Goal: Task Accomplishment & Management: Use online tool/utility

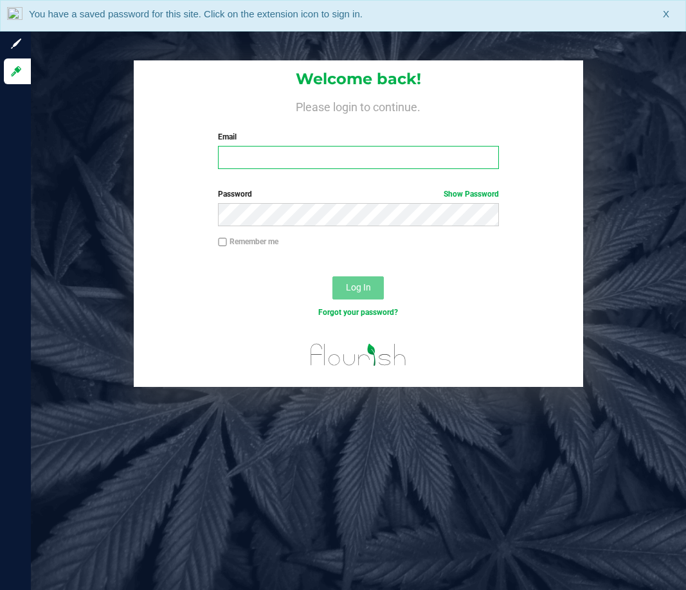
click at [305, 156] on input "Email" at bounding box center [358, 157] width 280 height 23
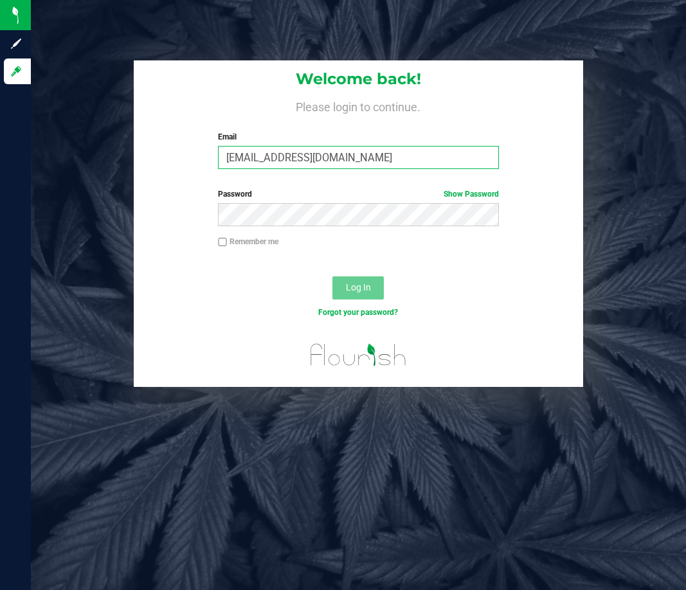
type input "[EMAIL_ADDRESS][DOMAIN_NAME]"
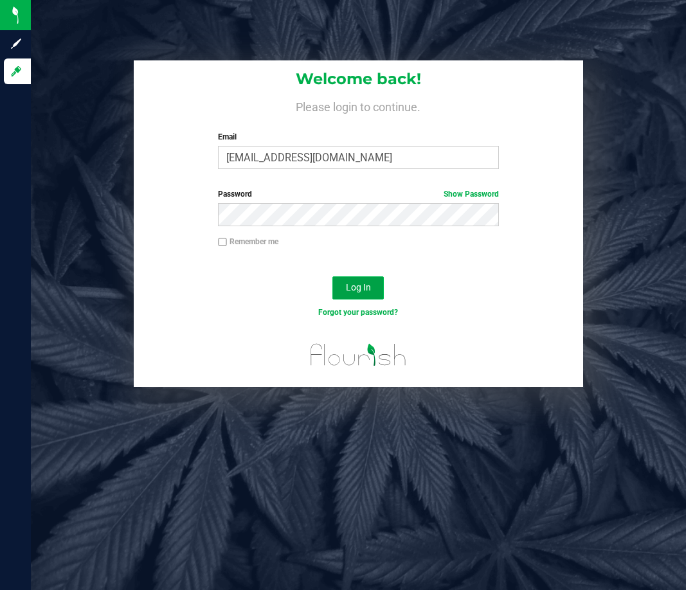
click at [357, 291] on span "Log In" at bounding box center [358, 287] width 25 height 10
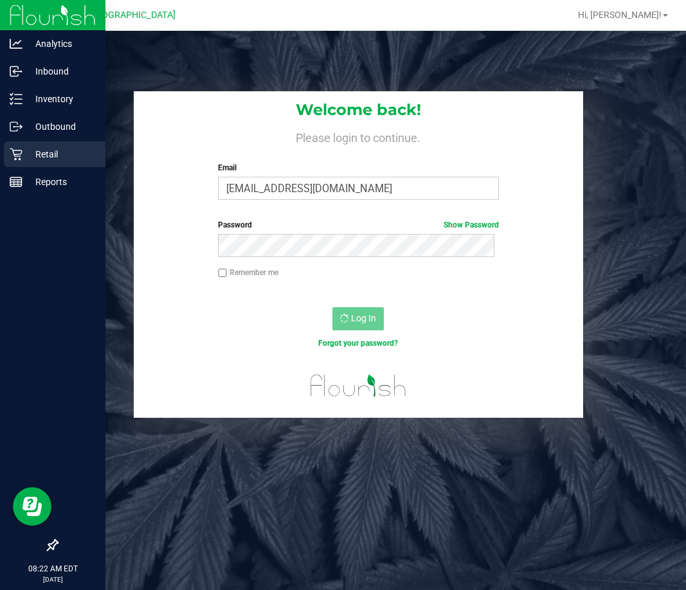
click at [6, 159] on div "Retail" at bounding box center [55, 154] width 102 height 26
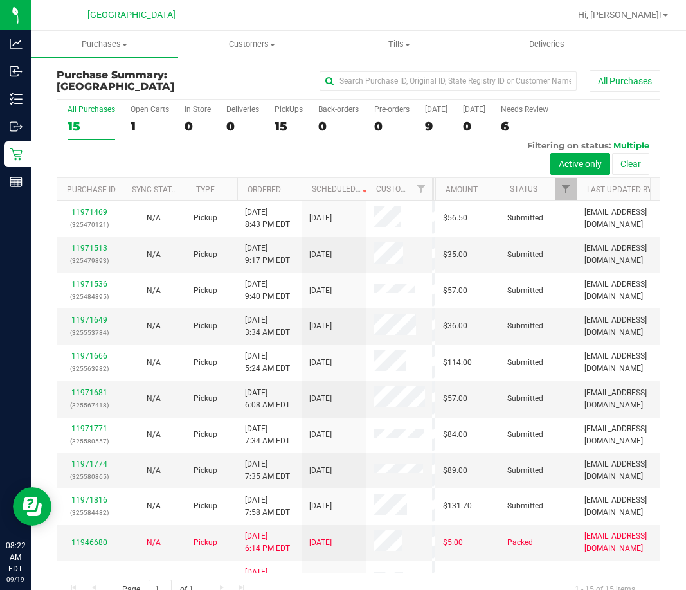
drag, startPoint x: 367, startPoint y: 186, endPoint x: 433, endPoint y: 192, distance: 66.5
click at [433, 192] on div "Purchase ID Sync Status Type Ordered Scheduled Customer State Registry ID Addre…" at bounding box center [354, 189] width 594 height 22
click at [395, 37] on uib-tab-heading "Tills Manage tills Reconcile e-payments" at bounding box center [400, 45] width 146 height 26
click at [374, 79] on span "Manage tills" at bounding box center [369, 77] width 87 height 11
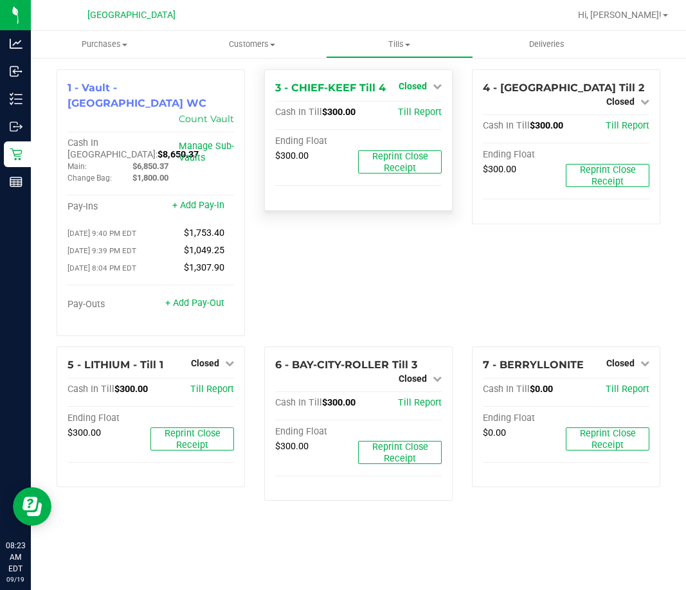
click at [421, 87] on span "Closed" at bounding box center [413, 86] width 28 height 10
click at [420, 110] on link "Open Till" at bounding box center [412, 113] width 34 height 10
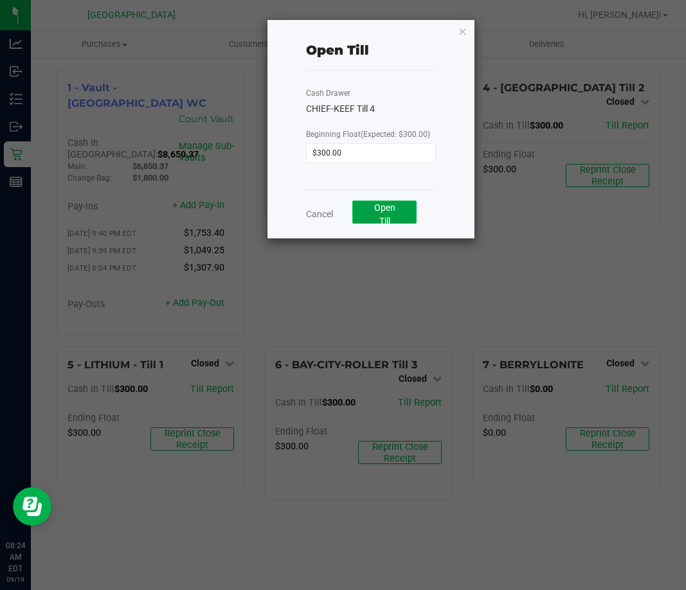
click at [377, 212] on span "Open Till" at bounding box center [384, 215] width 21 height 24
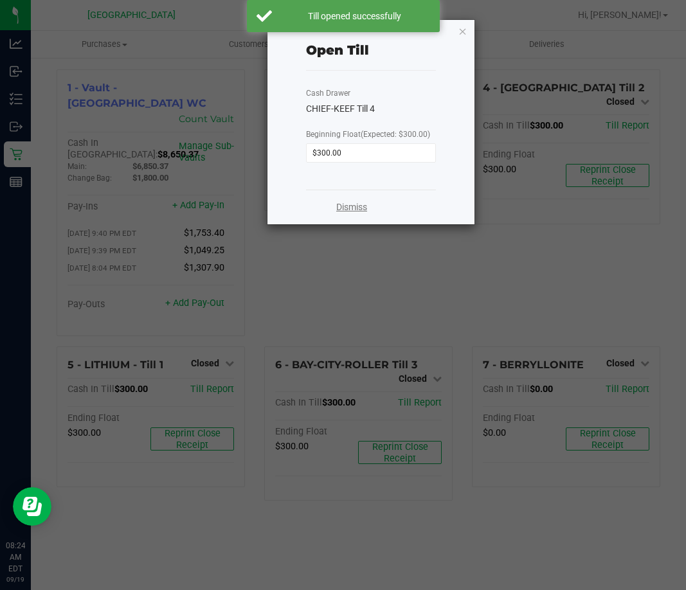
click at [340, 203] on link "Dismiss" at bounding box center [351, 208] width 31 height 14
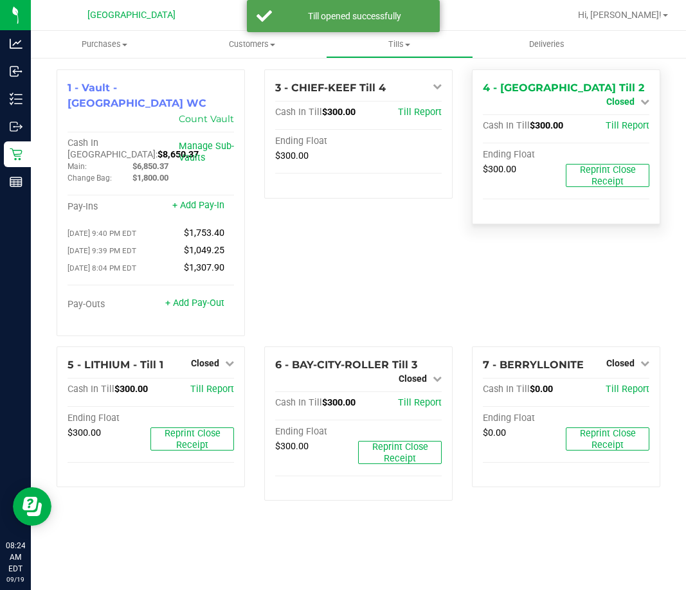
click at [633, 96] on span "Closed" at bounding box center [620, 101] width 28 height 10
click at [616, 115] on link "Open Till" at bounding box center [620, 113] width 34 height 10
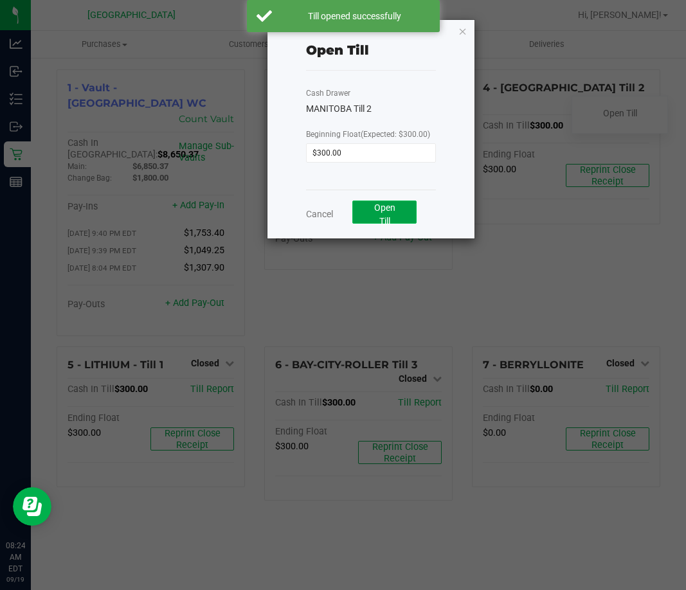
click at [389, 211] on span "Open Till" at bounding box center [384, 215] width 21 height 24
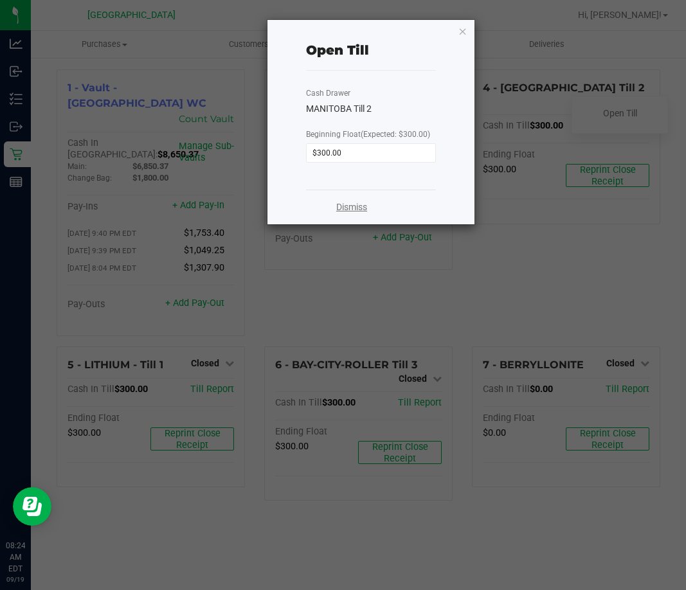
click at [354, 207] on link "Dismiss" at bounding box center [351, 208] width 31 height 14
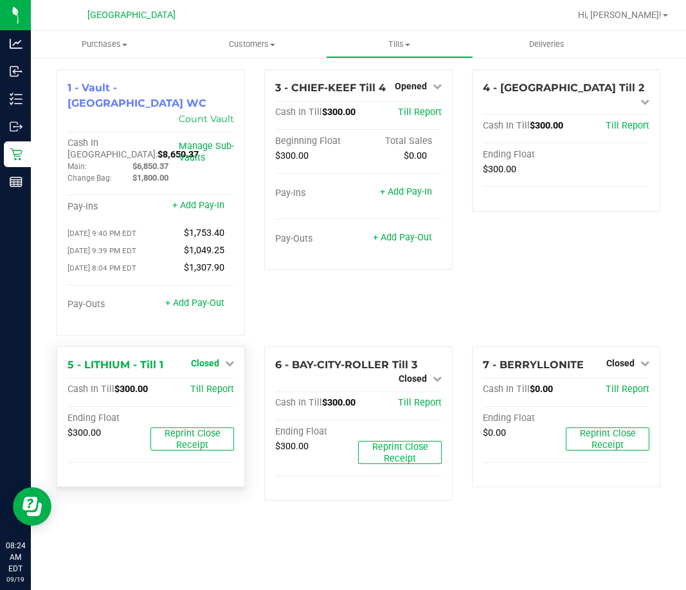
click at [208, 358] on span "Closed" at bounding box center [205, 363] width 28 height 10
click at [204, 385] on link "Open Till" at bounding box center [205, 390] width 34 height 10
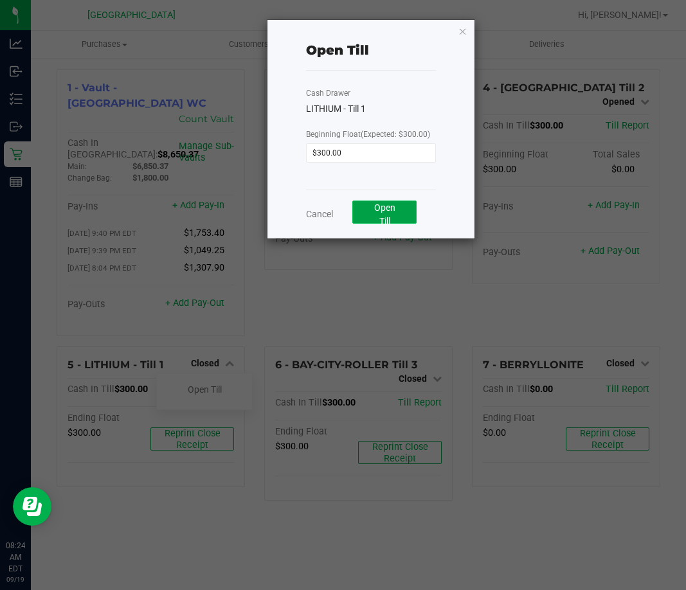
click at [370, 215] on button "Open Till" at bounding box center [384, 212] width 65 height 23
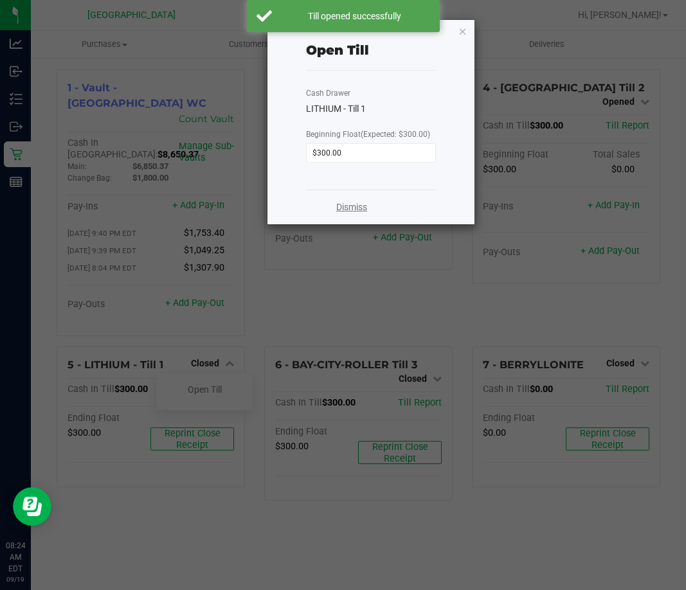
click at [356, 203] on link "Dismiss" at bounding box center [351, 208] width 31 height 14
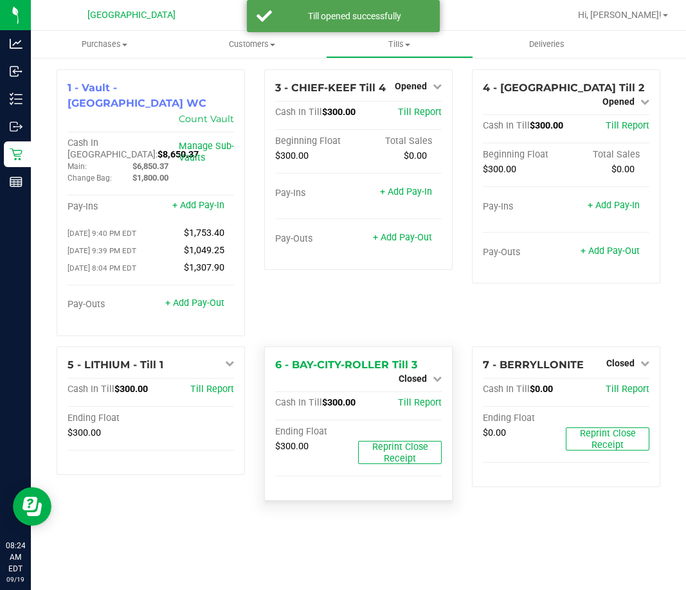
click at [412, 371] on div "Closed" at bounding box center [420, 378] width 43 height 15
click at [414, 374] on span "Closed" at bounding box center [413, 379] width 28 height 10
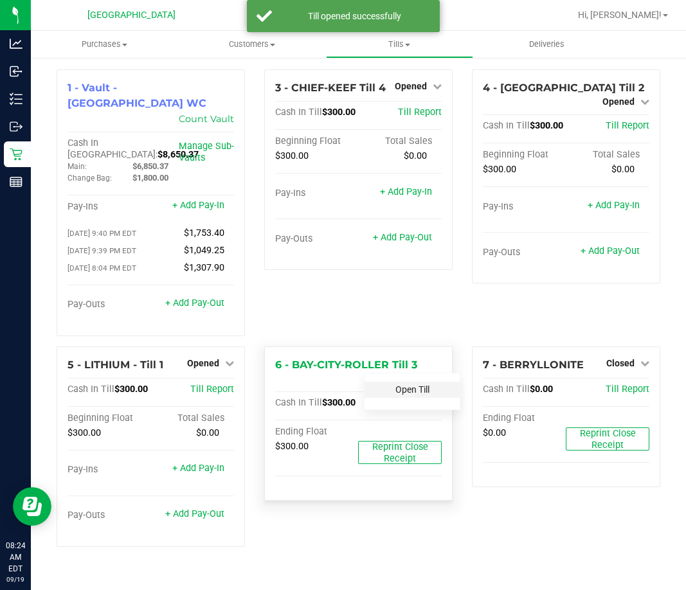
click at [416, 385] on link "Open Till" at bounding box center [412, 390] width 34 height 10
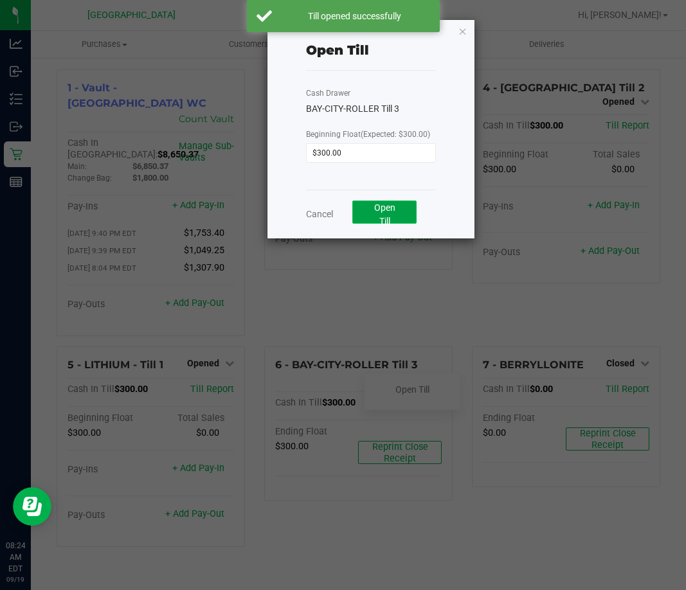
click at [395, 215] on button "Open Till" at bounding box center [384, 212] width 65 height 23
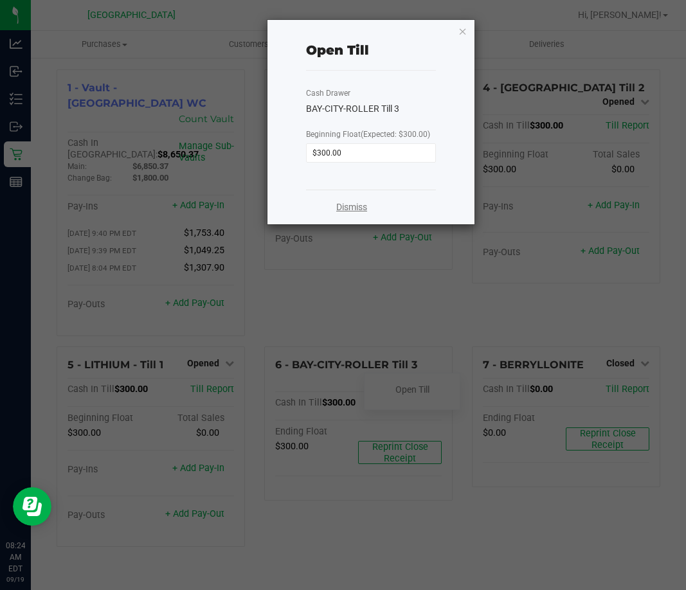
click at [349, 204] on link "Dismiss" at bounding box center [351, 208] width 31 height 14
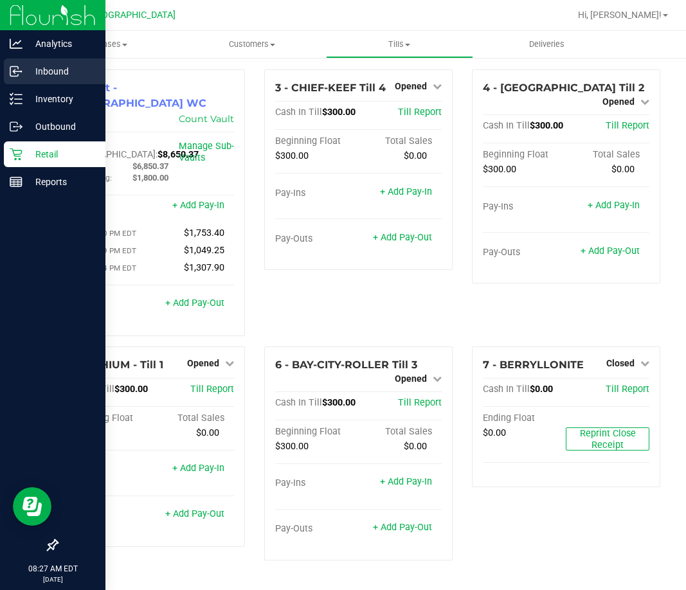
click at [56, 78] on p "Inbound" at bounding box center [61, 71] width 77 height 15
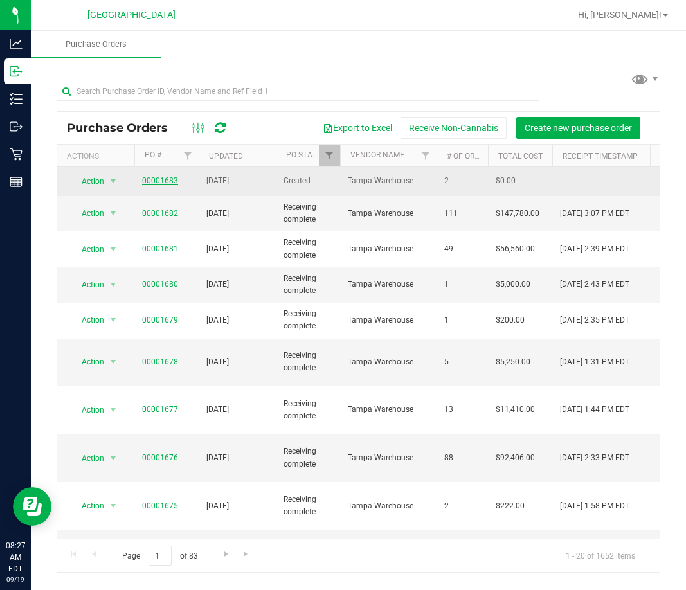
click at [150, 177] on link "00001683" at bounding box center [160, 180] width 36 height 9
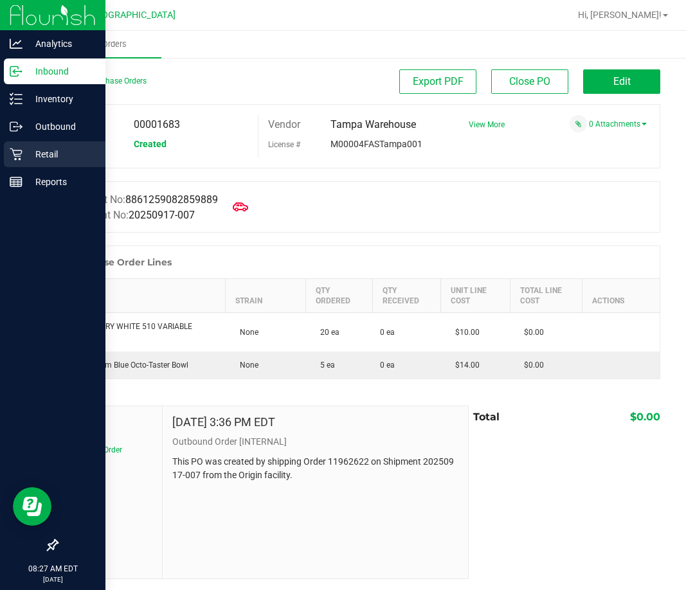
click at [19, 150] on icon at bounding box center [16, 155] width 12 height 12
